Goal: Task Accomplishment & Management: Manage account settings

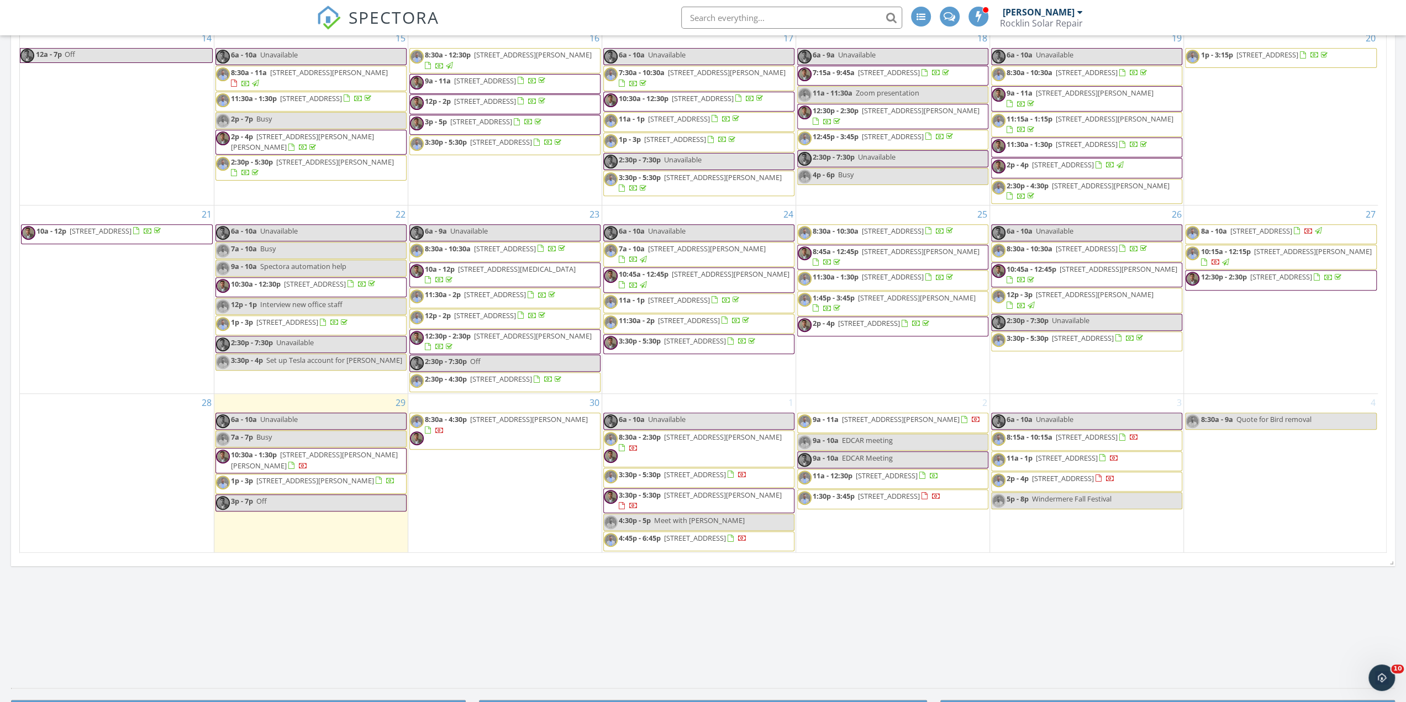
scroll to position [939, 0]
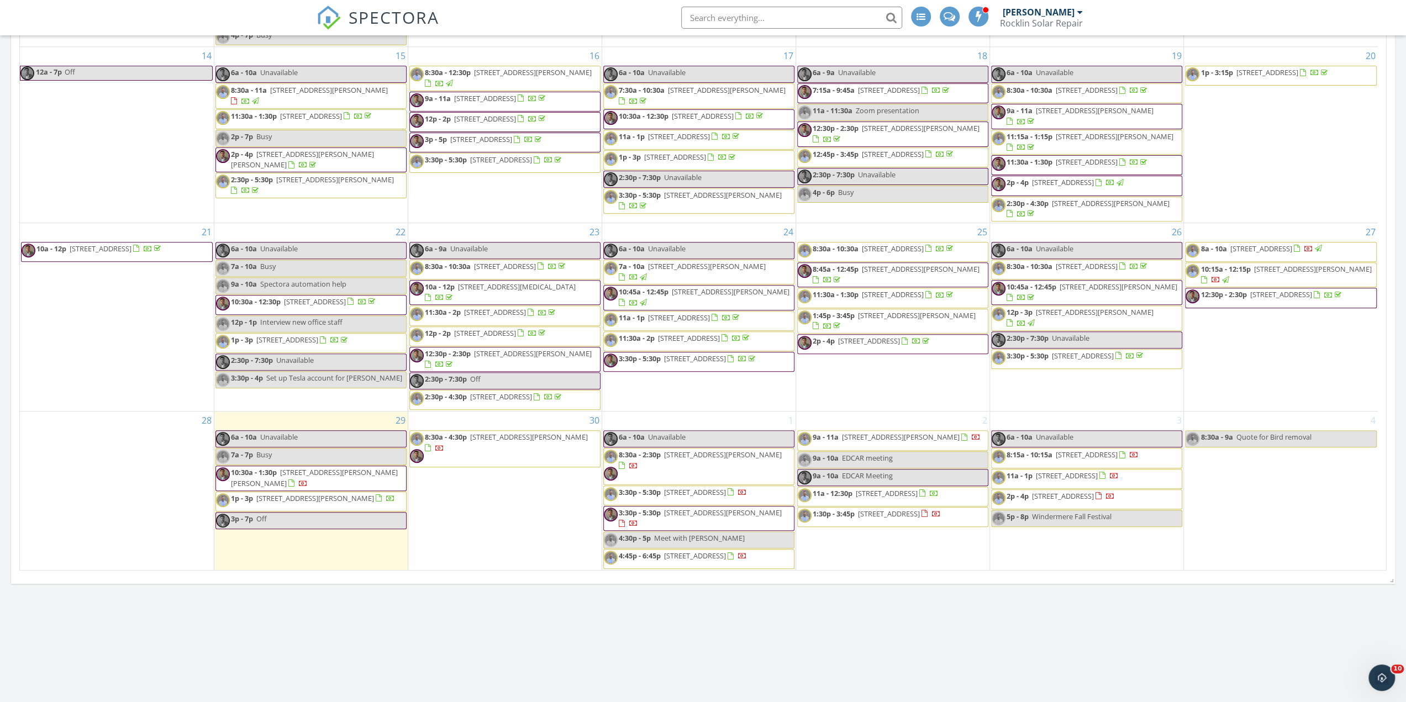
click at [929, 264] on span "5640 Los Posas Way, Granite Bay 95746" at bounding box center [921, 269] width 118 height 10
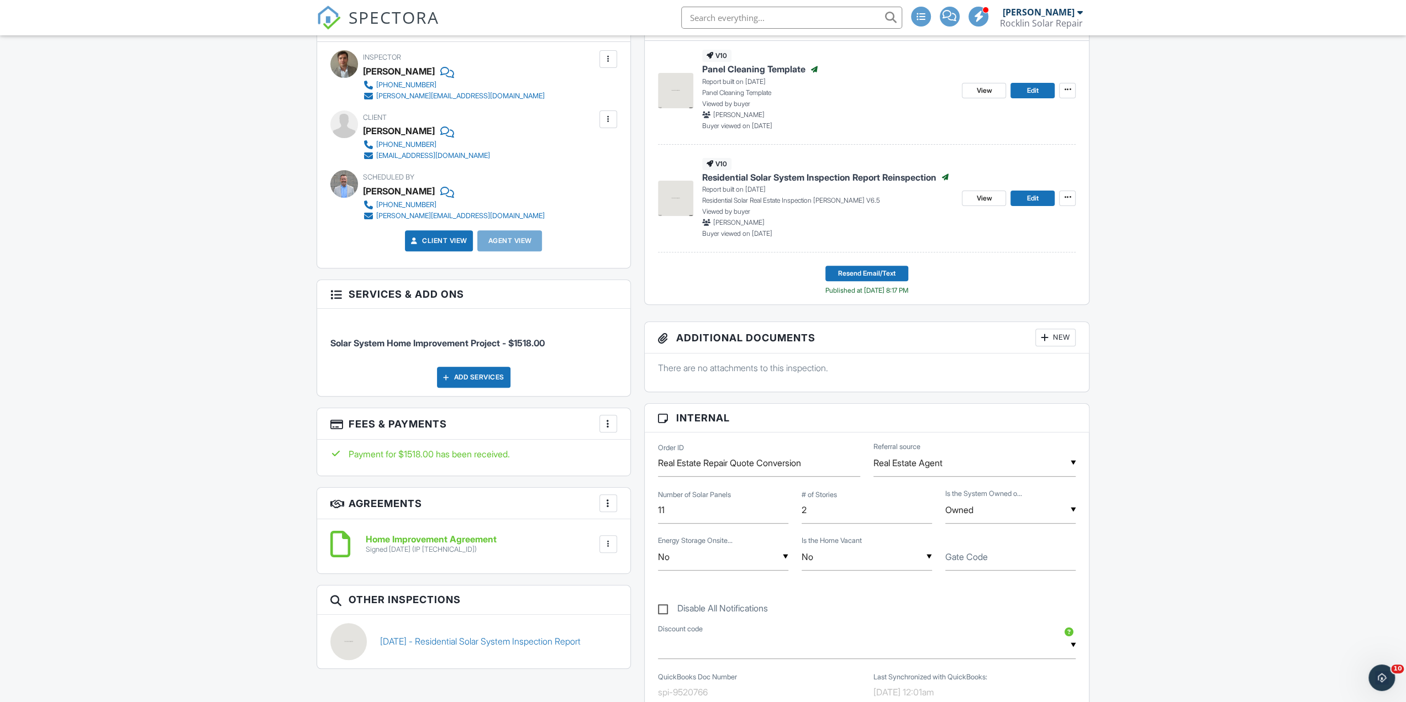
scroll to position [332, 0]
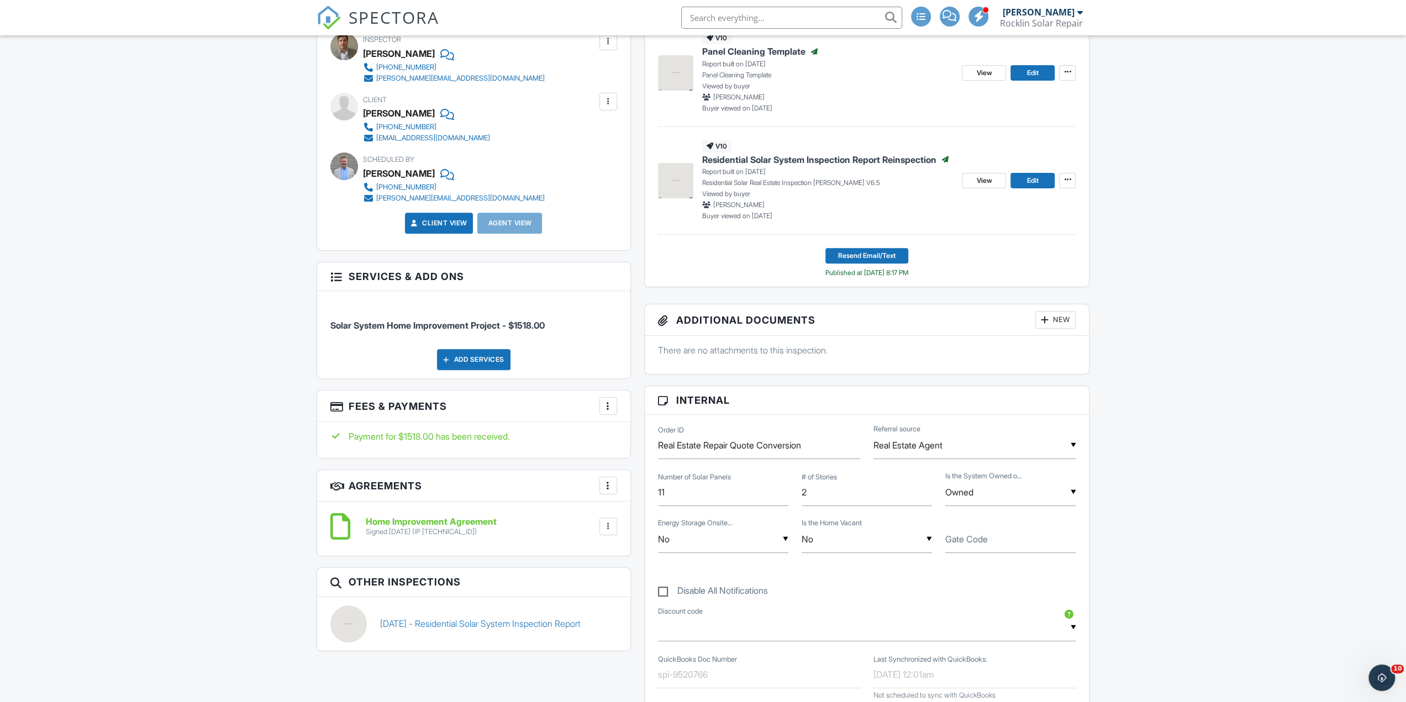
click at [609, 401] on div at bounding box center [608, 406] width 11 height 11
click at [655, 495] on li "View Invoice" at bounding box center [664, 495] width 115 height 28
click at [982, 182] on span "View" at bounding box center [983, 180] width 15 height 11
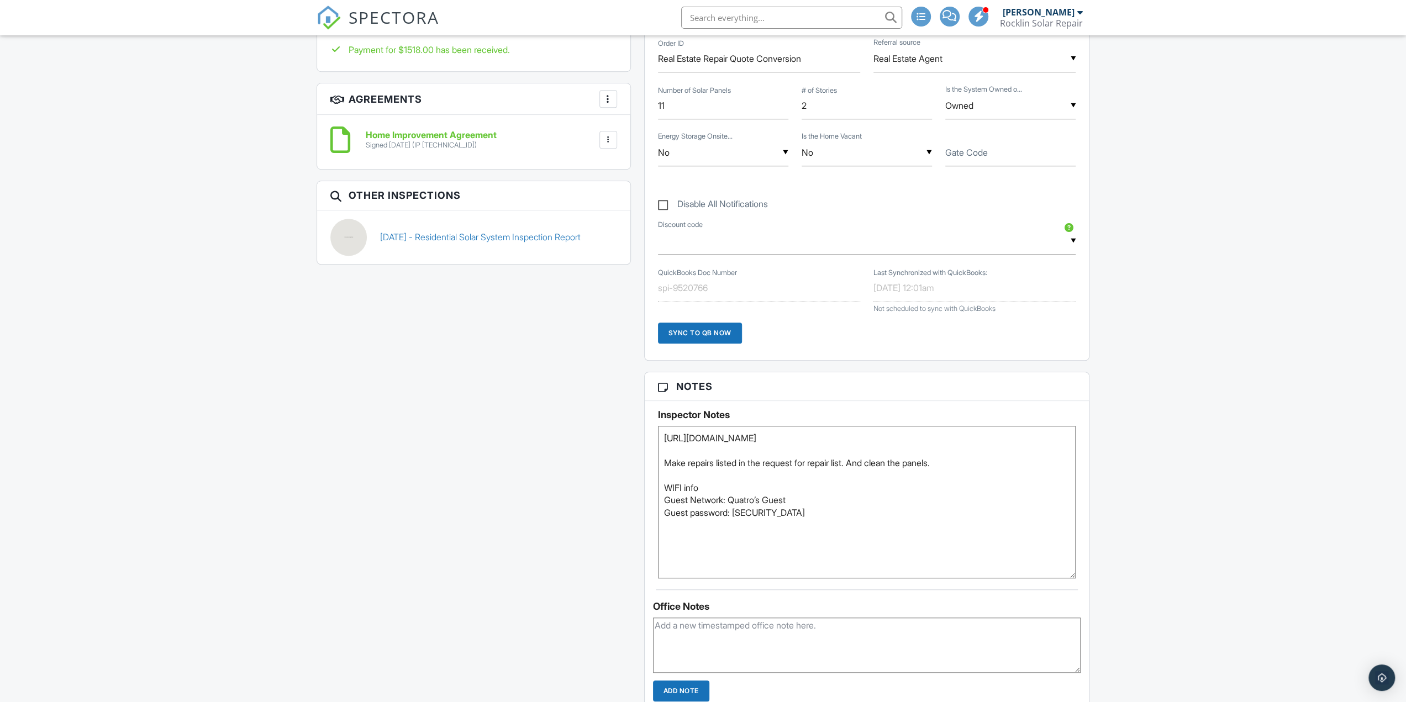
drag, startPoint x: 1071, startPoint y: 475, endPoint x: 1063, endPoint y: 554, distance: 80.0
click at [1076, 571] on div "Inspector Notes https://app.spectora.com/report_views/8356ec2b-8e62-4866-ba41-f…" at bounding box center [867, 489] width 445 height 177
drag, startPoint x: 1006, startPoint y: 437, endPoint x: 653, endPoint y: 438, distance: 353.6
click at [653, 438] on div "Inspector Notes https://app.spectora.com/report_views/8356ec2b-8e62-4866-ba41-f…" at bounding box center [867, 489] width 445 height 177
click at [1170, 236] on div "Dashboard Inspections Templates Contacts Metrics Automations Settings Support C…" at bounding box center [703, 601] width 1406 height 2568
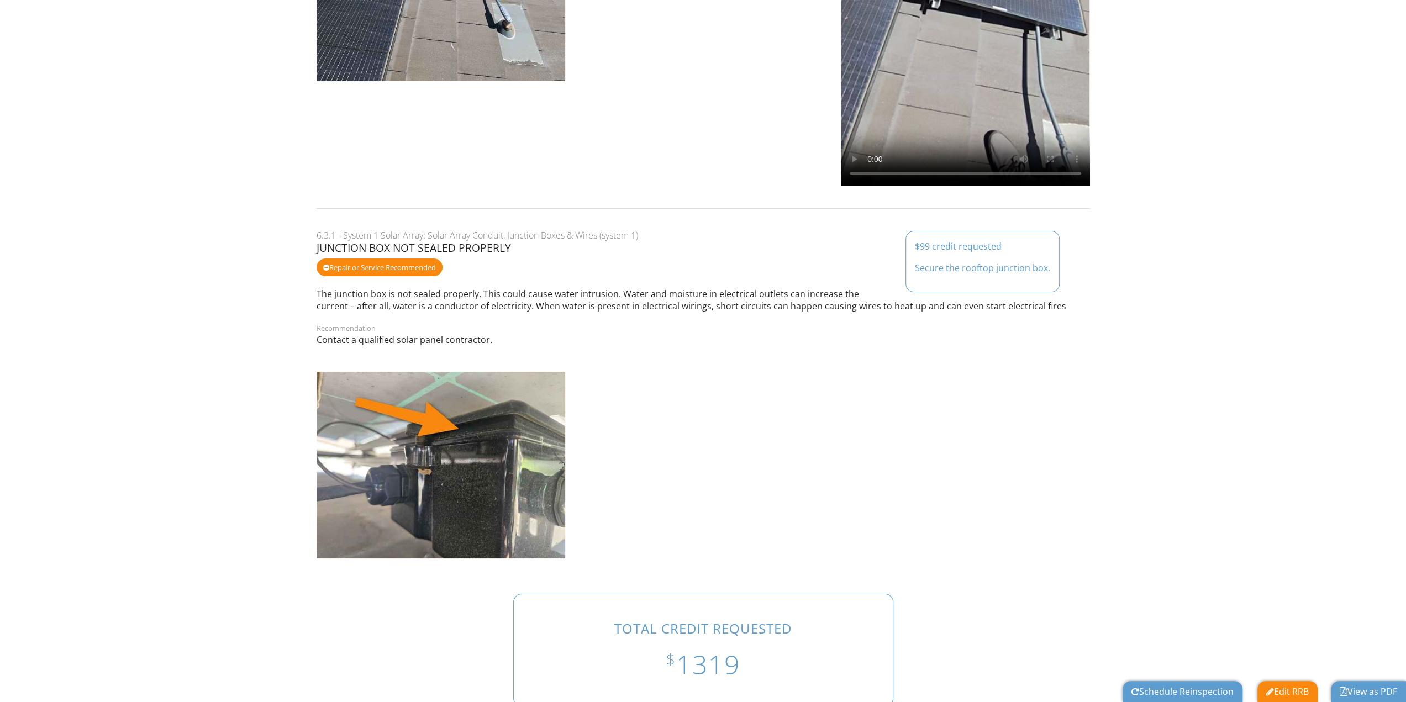
scroll to position [3961, 0]
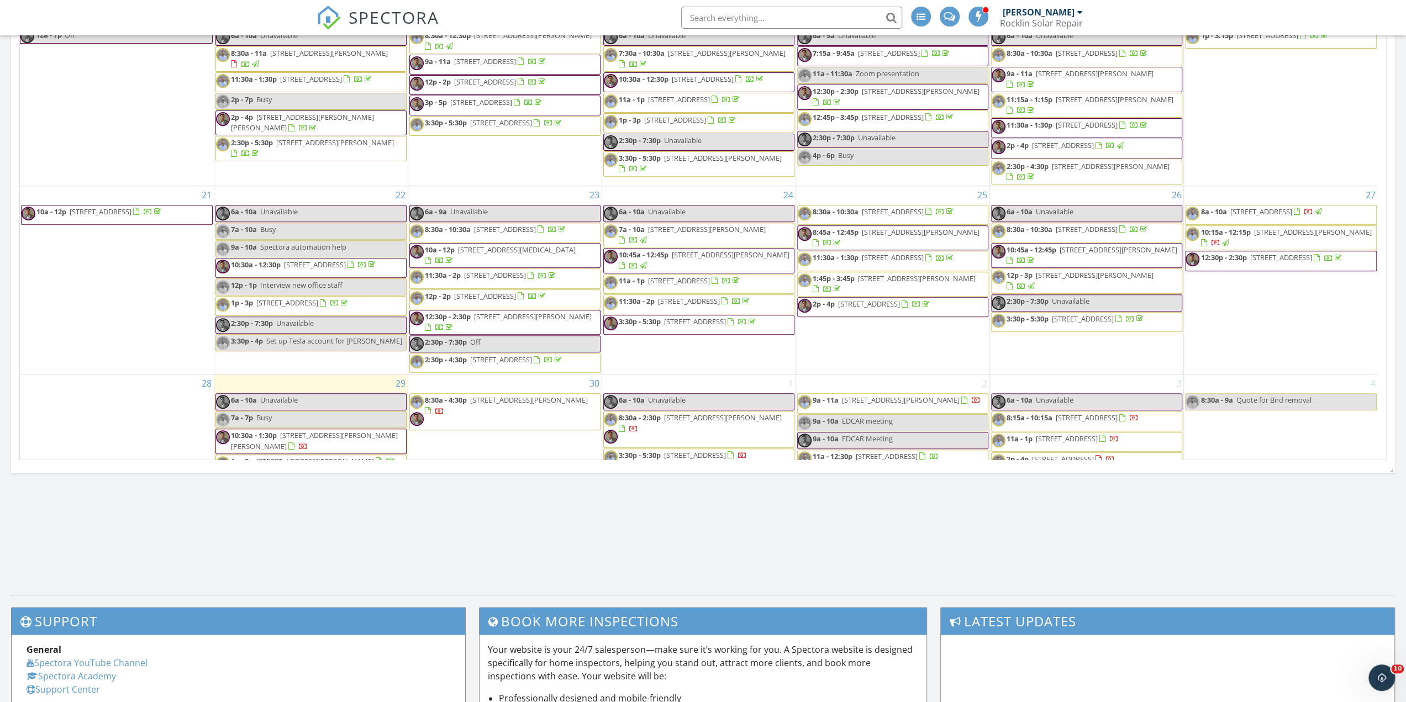
scroll to position [136, 0]
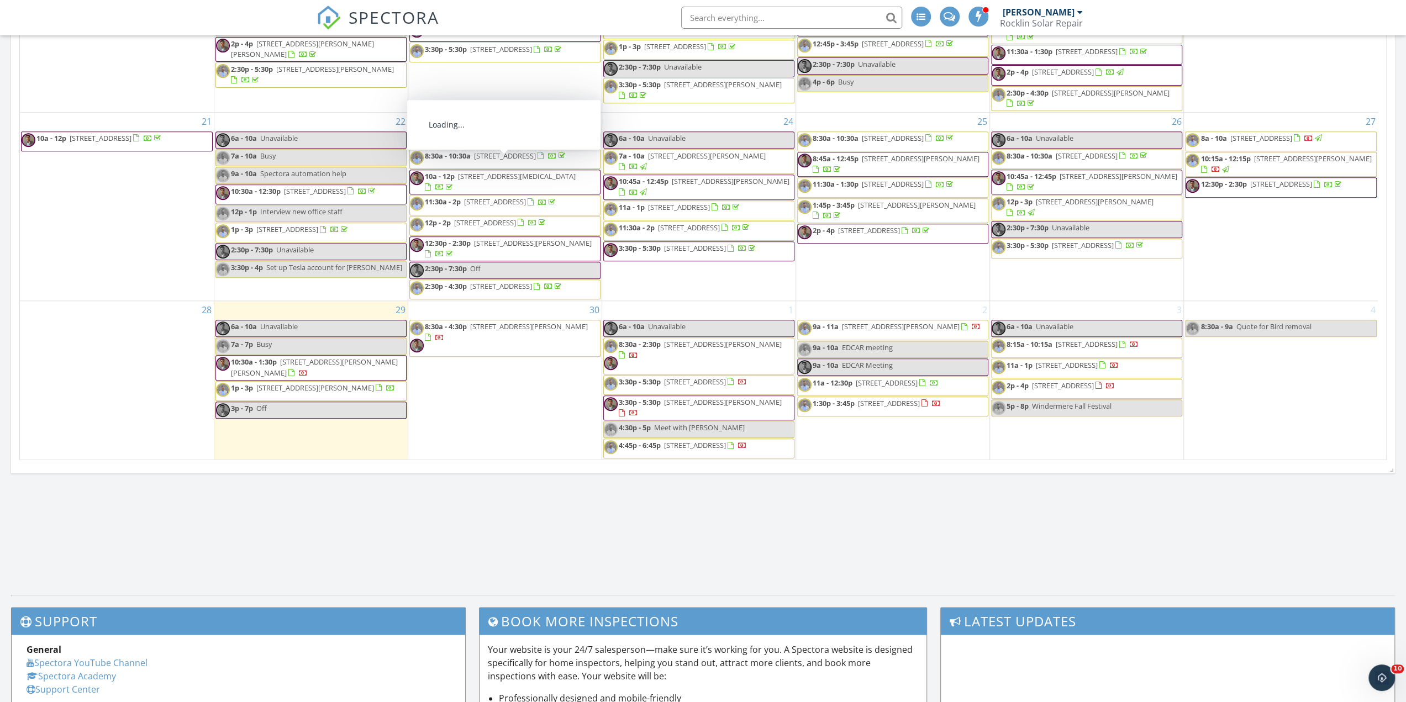
click at [208, 12] on nav "SPECTORA [PERSON_NAME] Rocklin Solar Repair Role: Inspector Change Role Dashboa…" at bounding box center [703, 17] width 1406 height 35
